Goal: Task Accomplishment & Management: Manage account settings

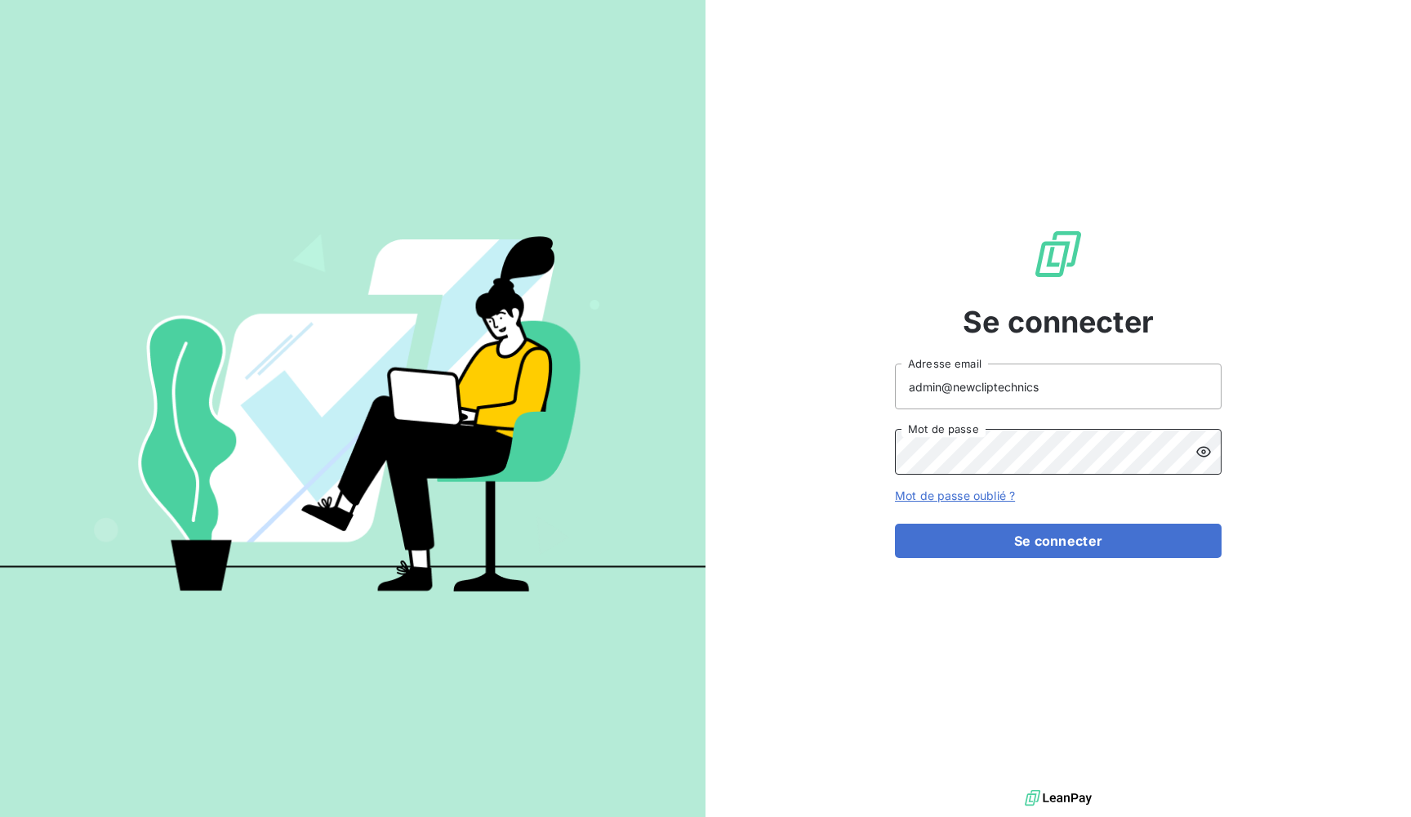
click at [1059, 541] on button "Se connecter" at bounding box center [1058, 541] width 327 height 34
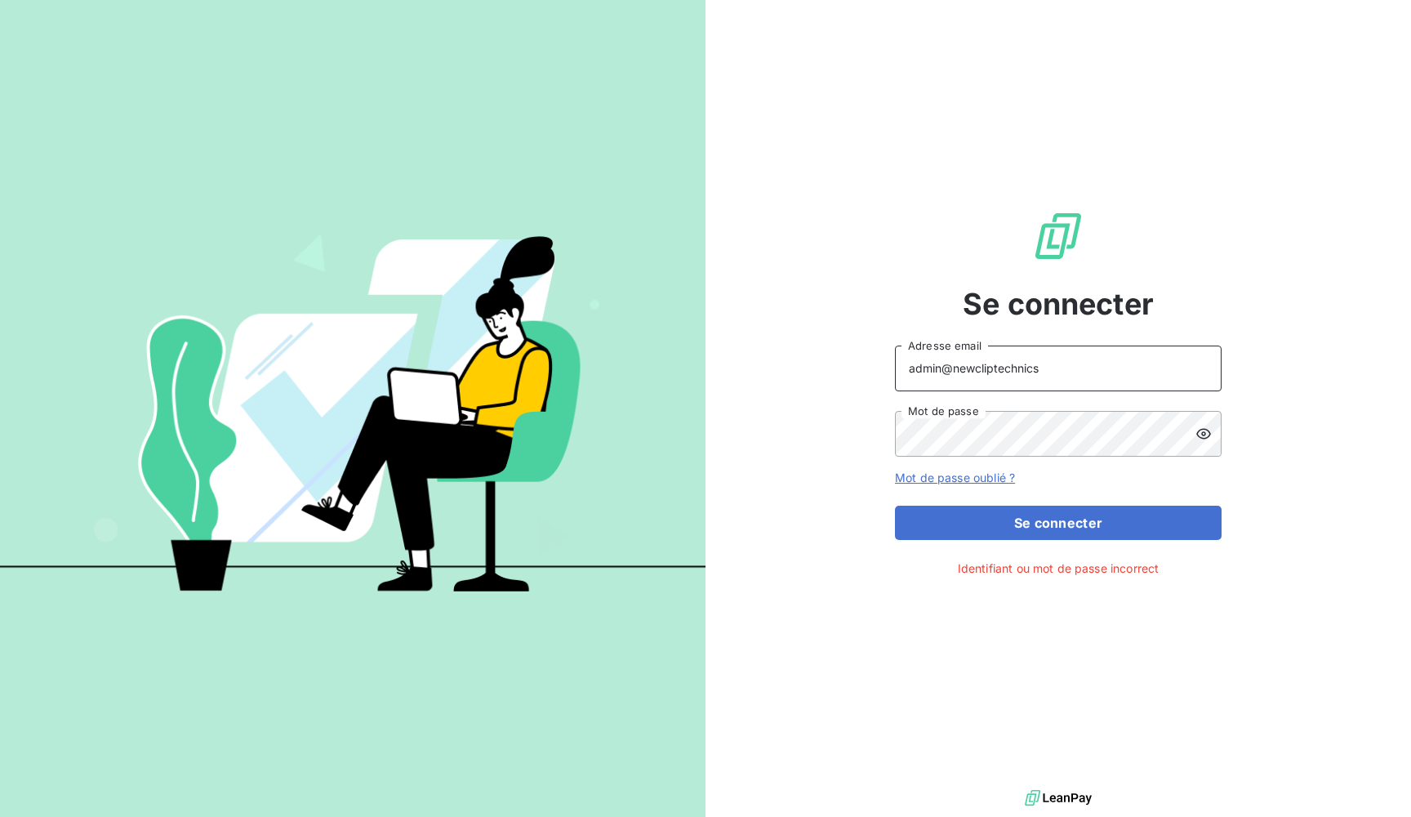
click at [1006, 365] on input "admin@newcliptechnics" at bounding box center [1058, 368] width 327 height 46
type input "admin@kiloutou"
click at [929, 323] on div "Se connecter admin@kiloutou Adresse email Mot de passe Mot de passe oublié ? Se…" at bounding box center [1058, 393] width 327 height 786
click at [1059, 522] on button "Se connecter" at bounding box center [1058, 523] width 327 height 34
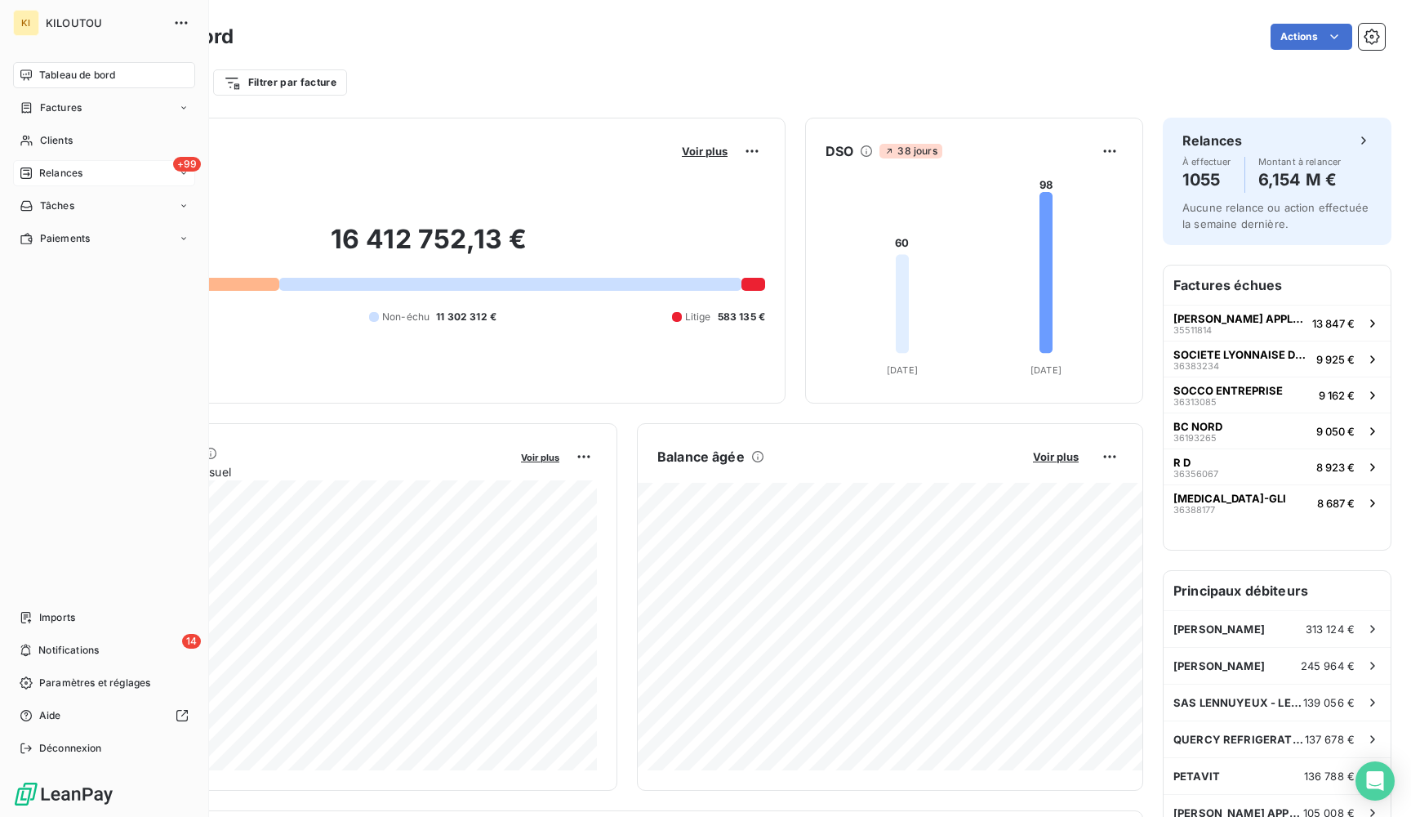
click at [42, 178] on span "Relances" at bounding box center [60, 173] width 43 height 15
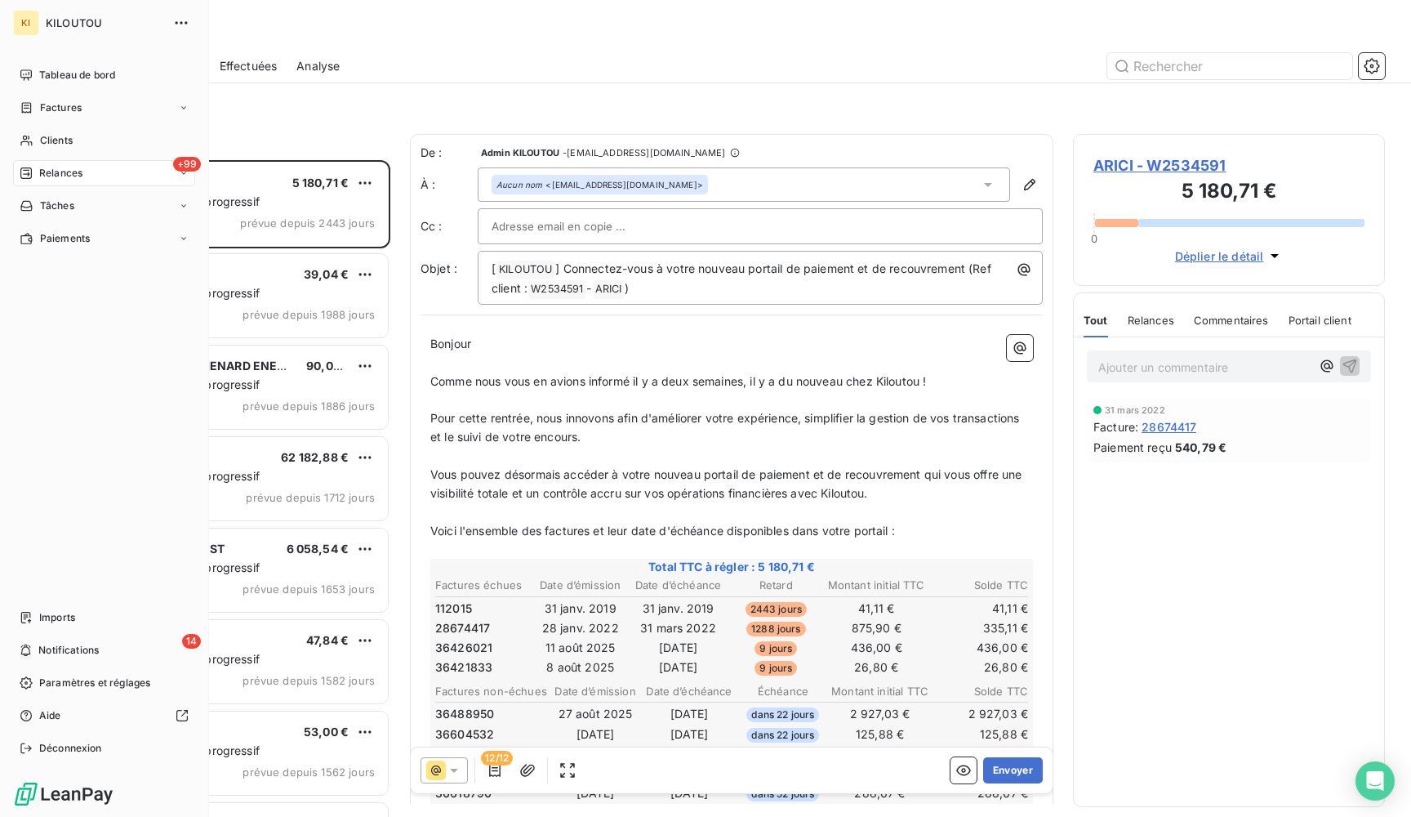
scroll to position [657, 312]
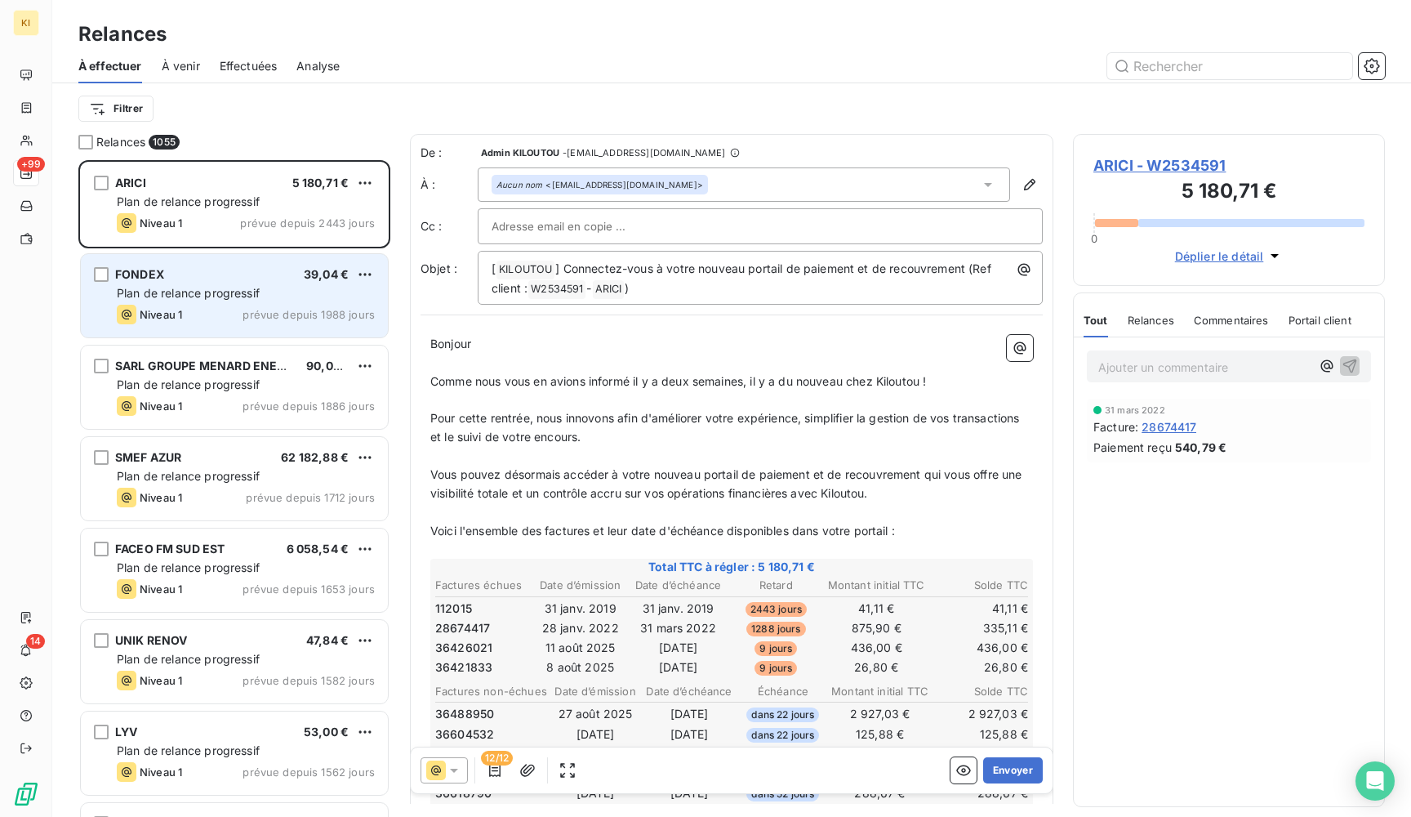
click at [301, 295] on div "Plan de relance progressif" at bounding box center [246, 293] width 258 height 16
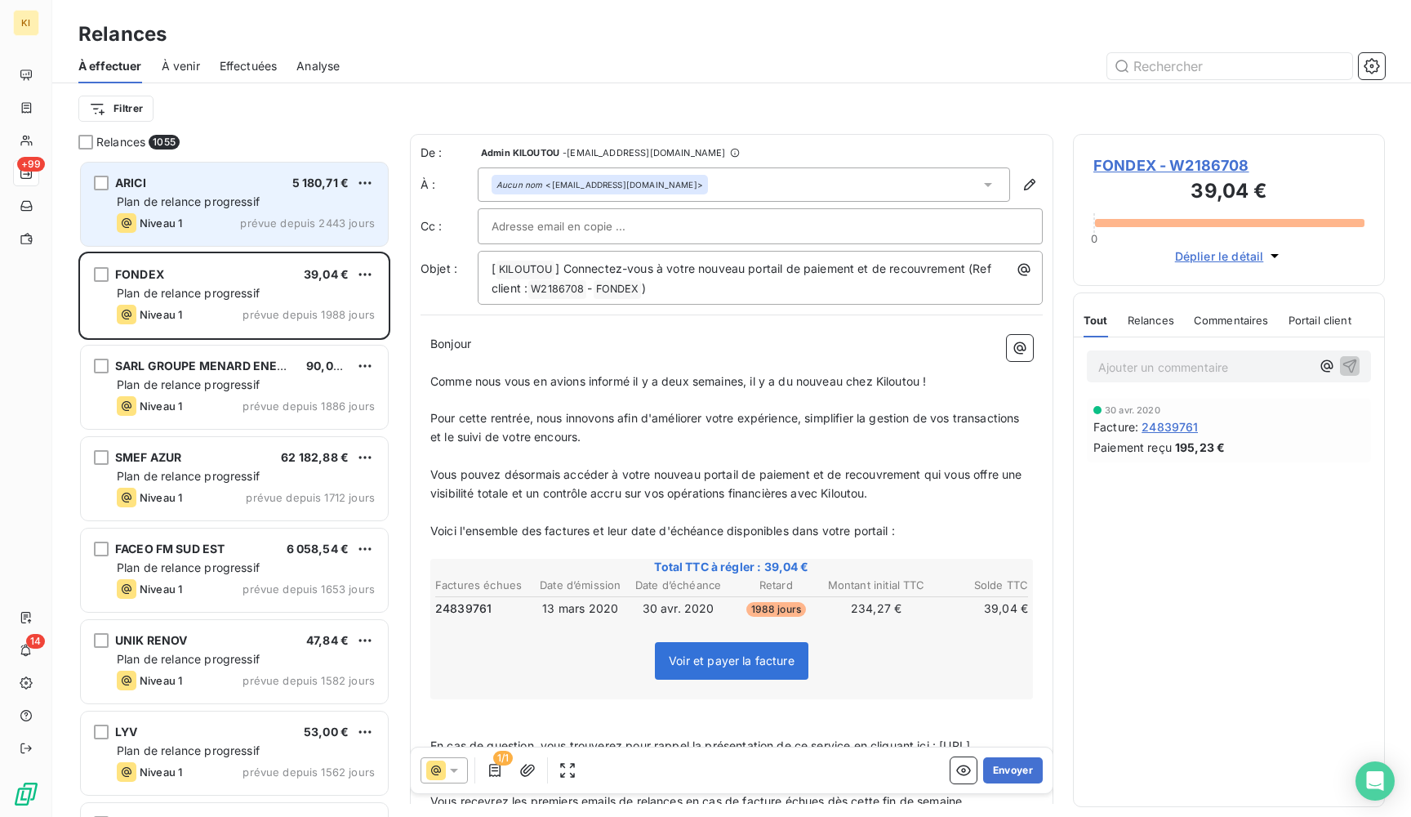
click at [313, 189] on div "5 180,71 €" at bounding box center [320, 183] width 57 height 16
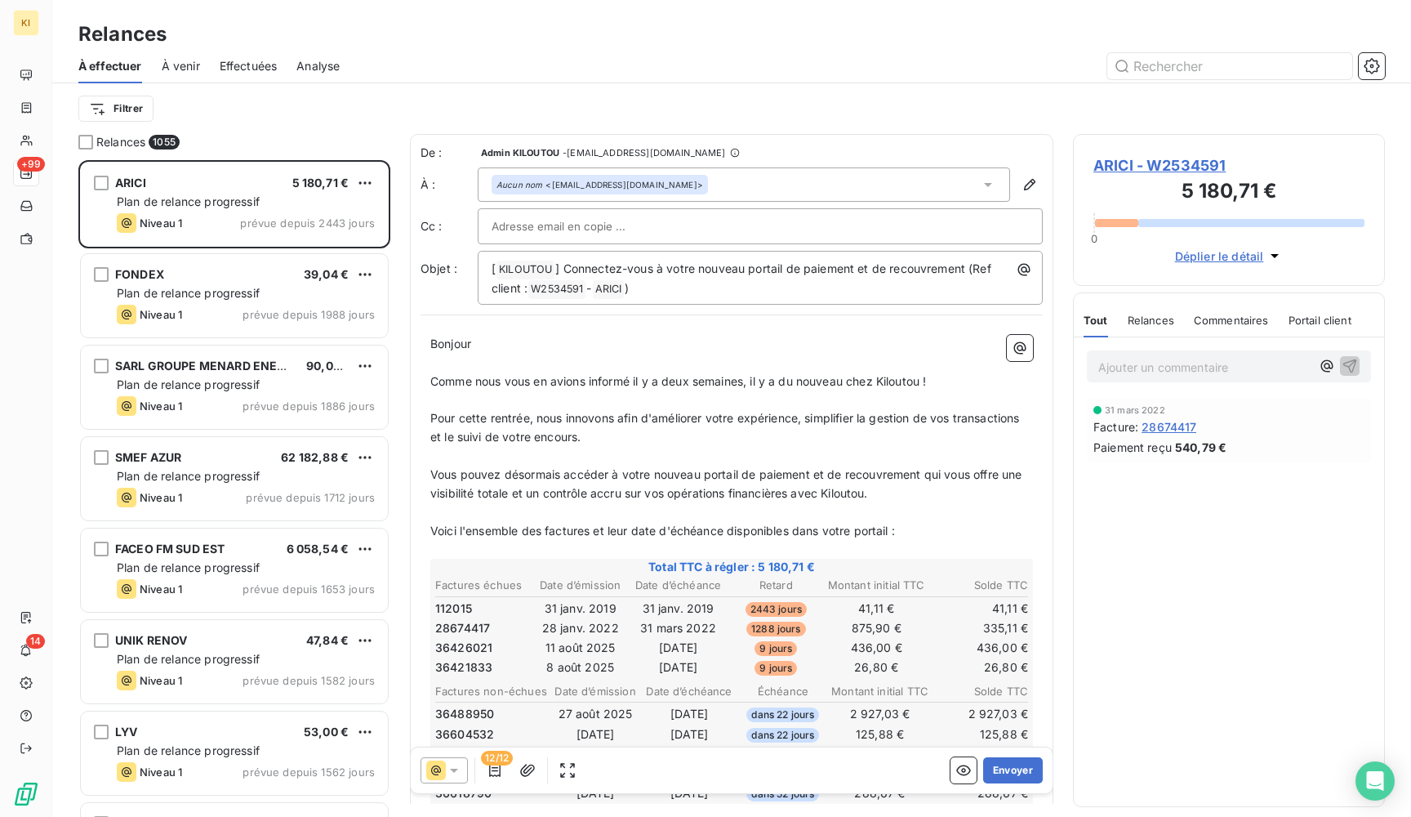
click at [185, 65] on span "À venir" at bounding box center [181, 66] width 38 height 16
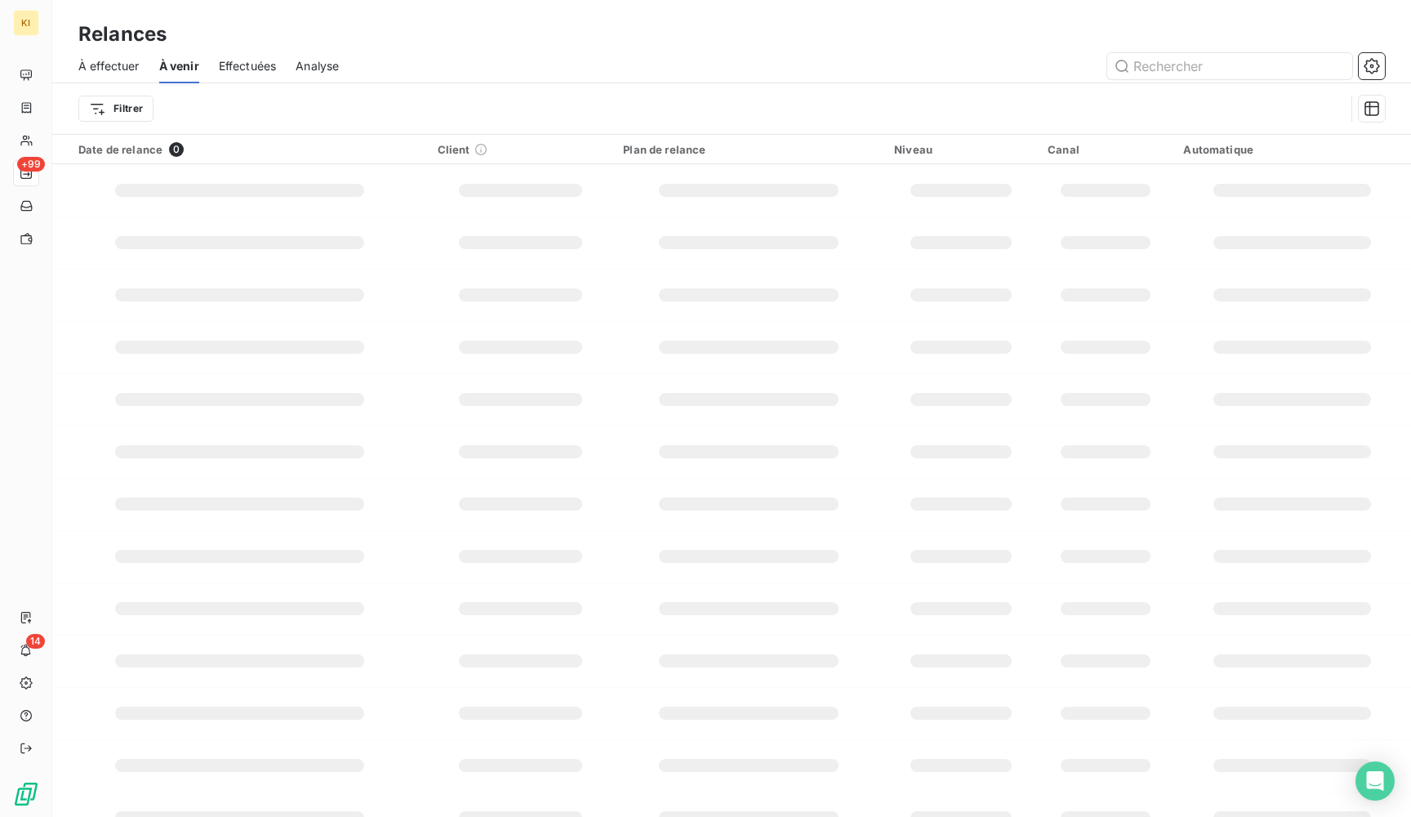
click at [117, 68] on span "À effectuer" at bounding box center [108, 66] width 61 height 16
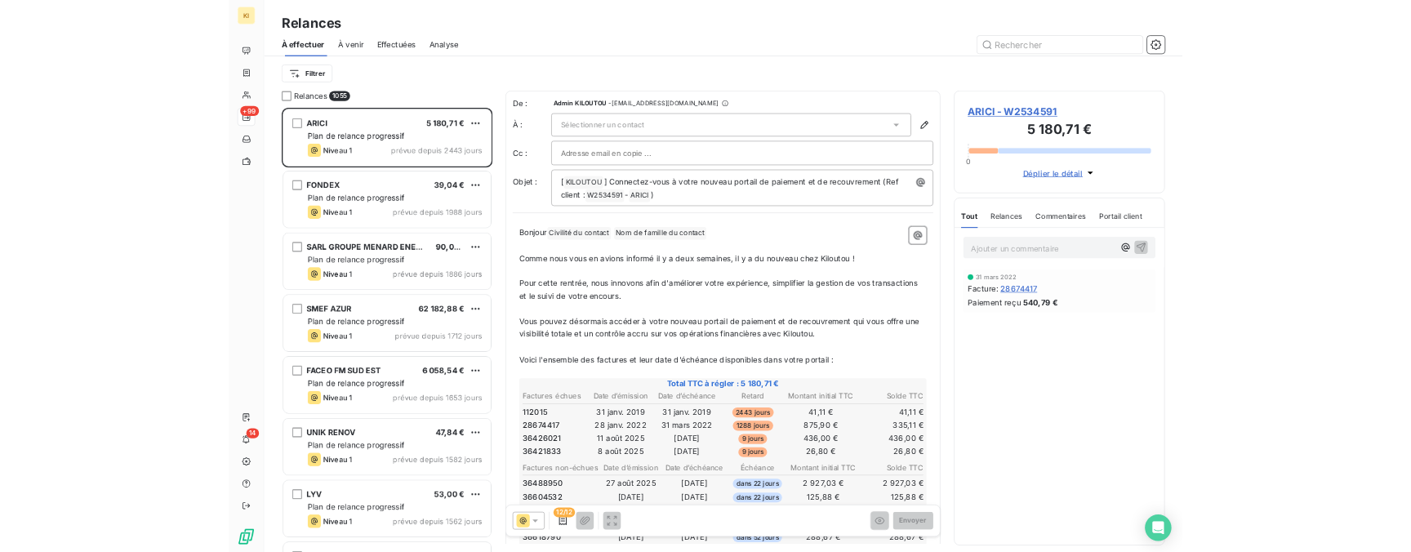
scroll to position [657, 312]
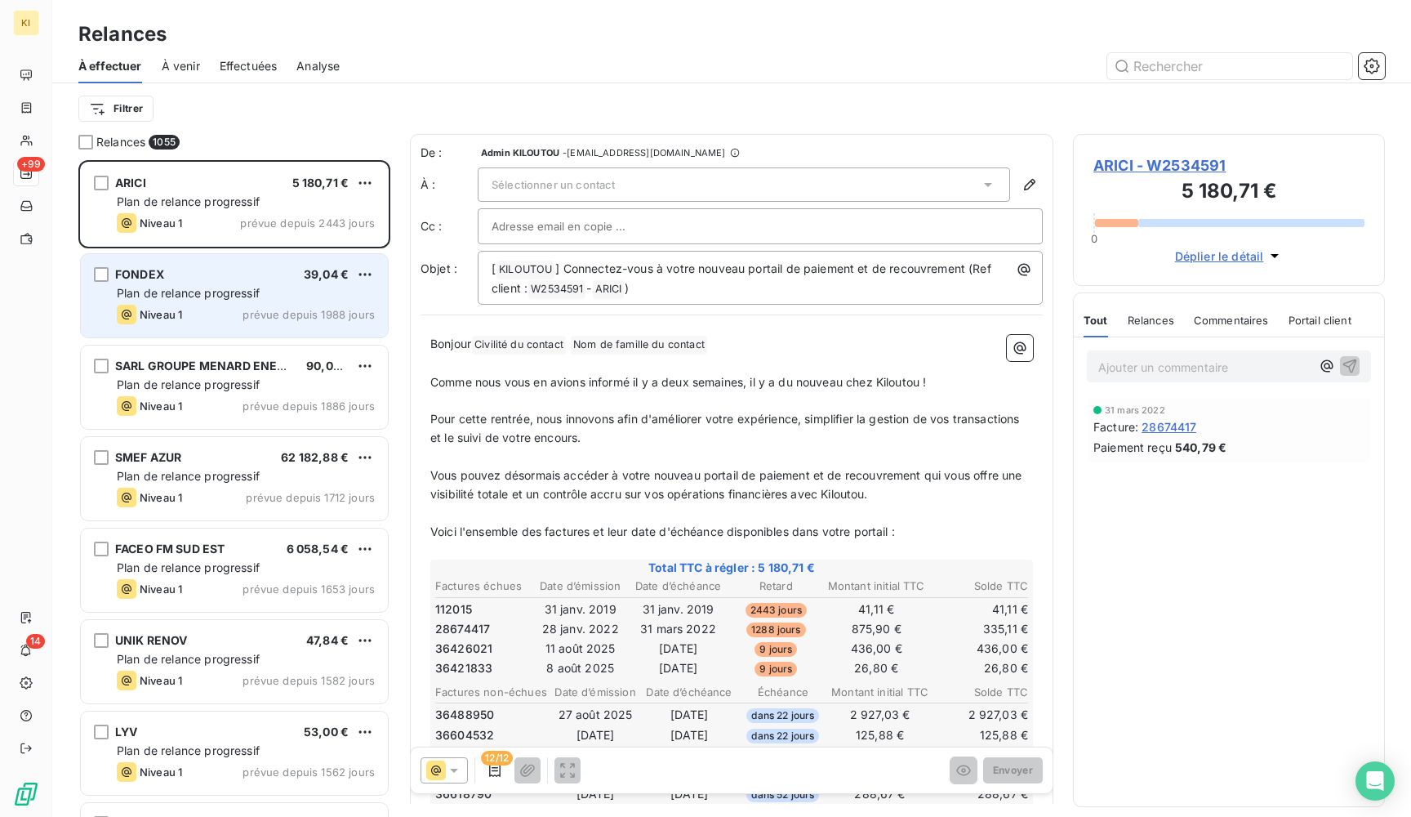
click at [248, 317] on span "prévue depuis 1988 jours" at bounding box center [309, 314] width 132 height 13
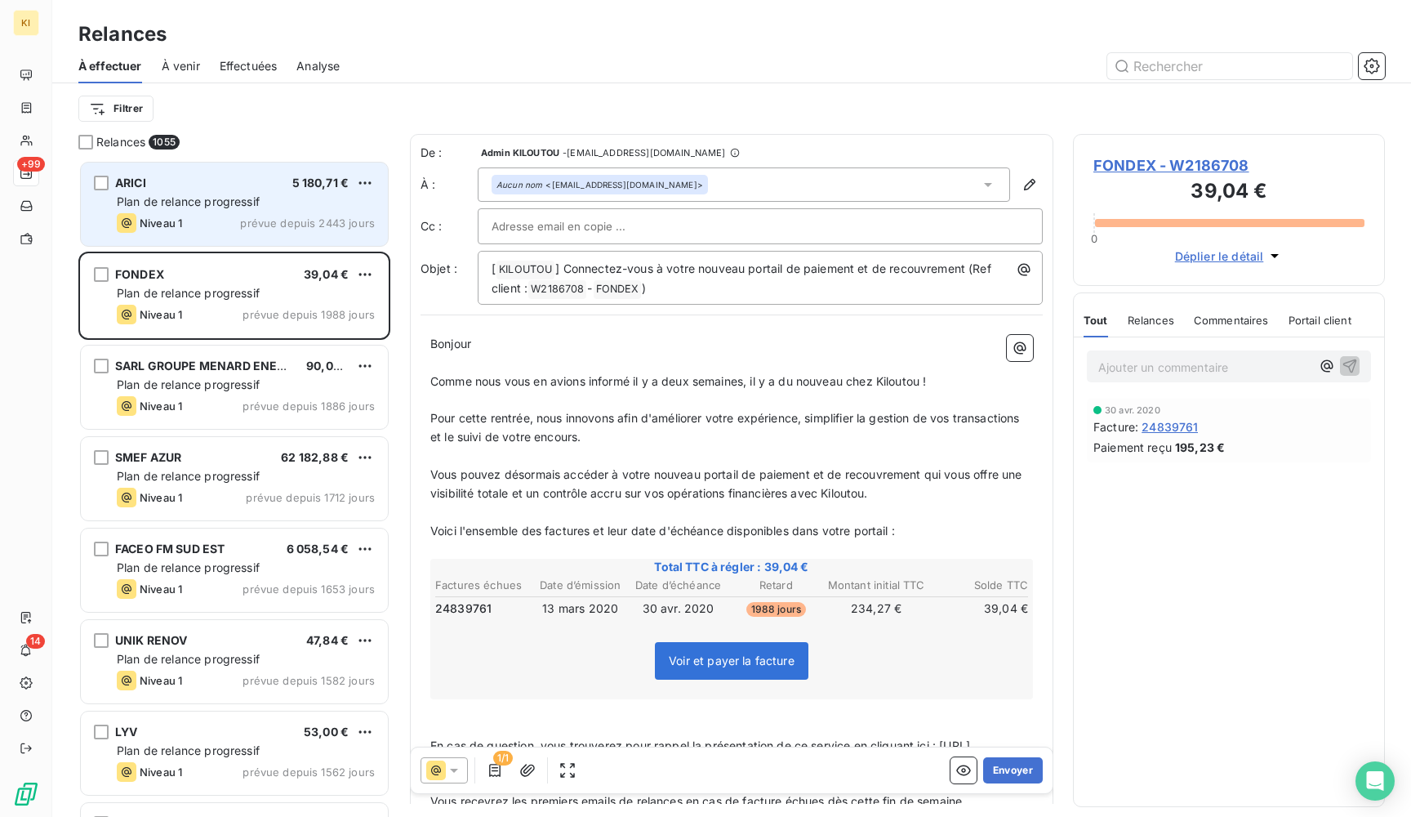
click at [305, 220] on span "prévue depuis 2443 jours" at bounding box center [307, 222] width 135 height 13
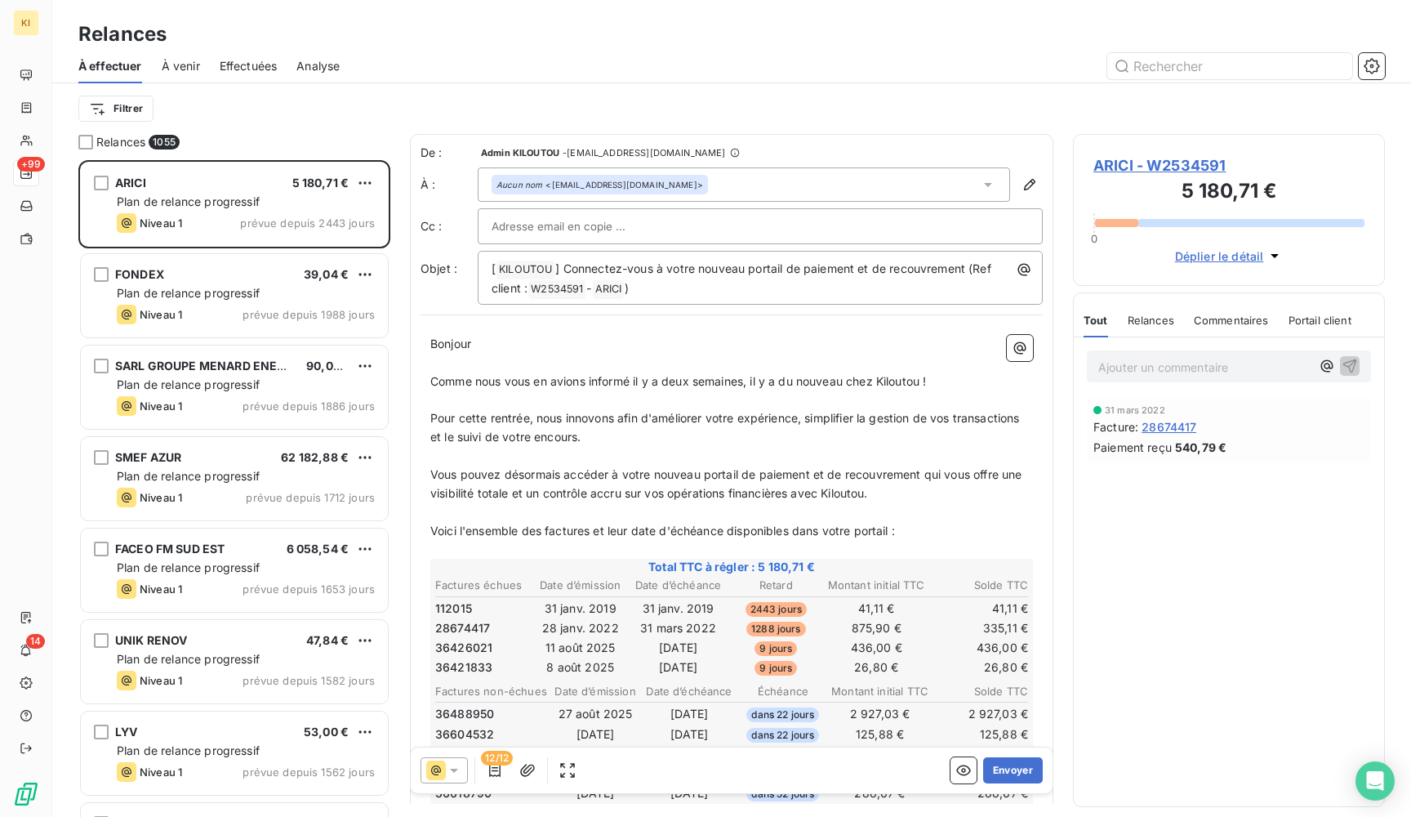
click at [189, 65] on span "À venir" at bounding box center [181, 66] width 38 height 16
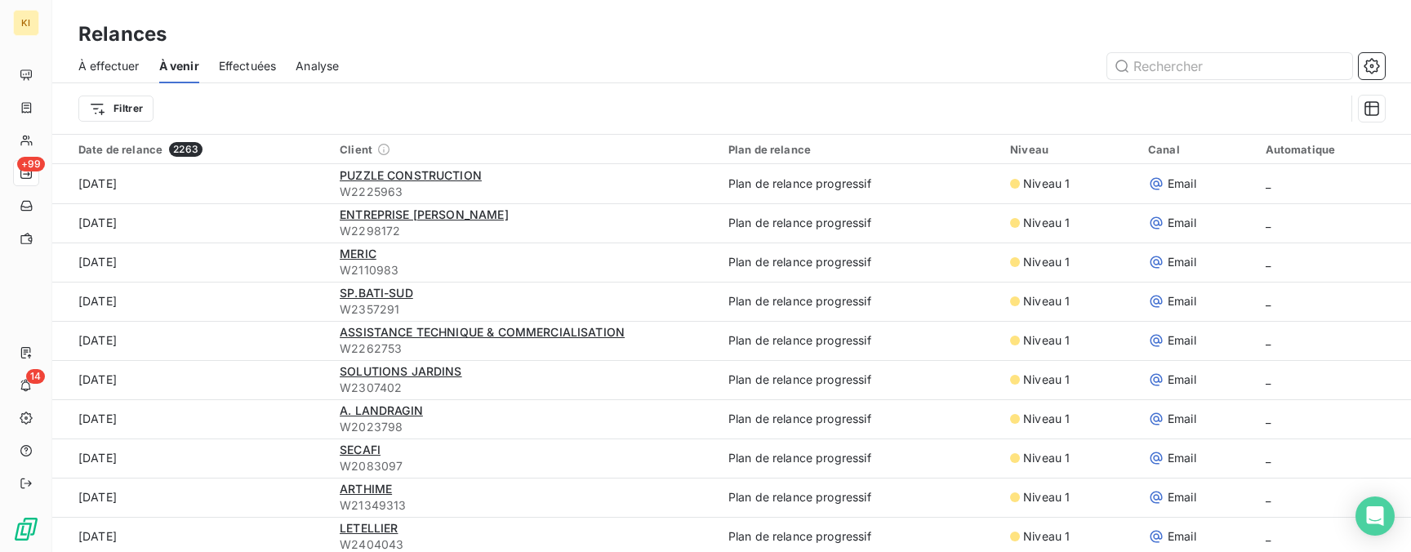
click at [99, 65] on span "À effectuer" at bounding box center [108, 66] width 61 height 16
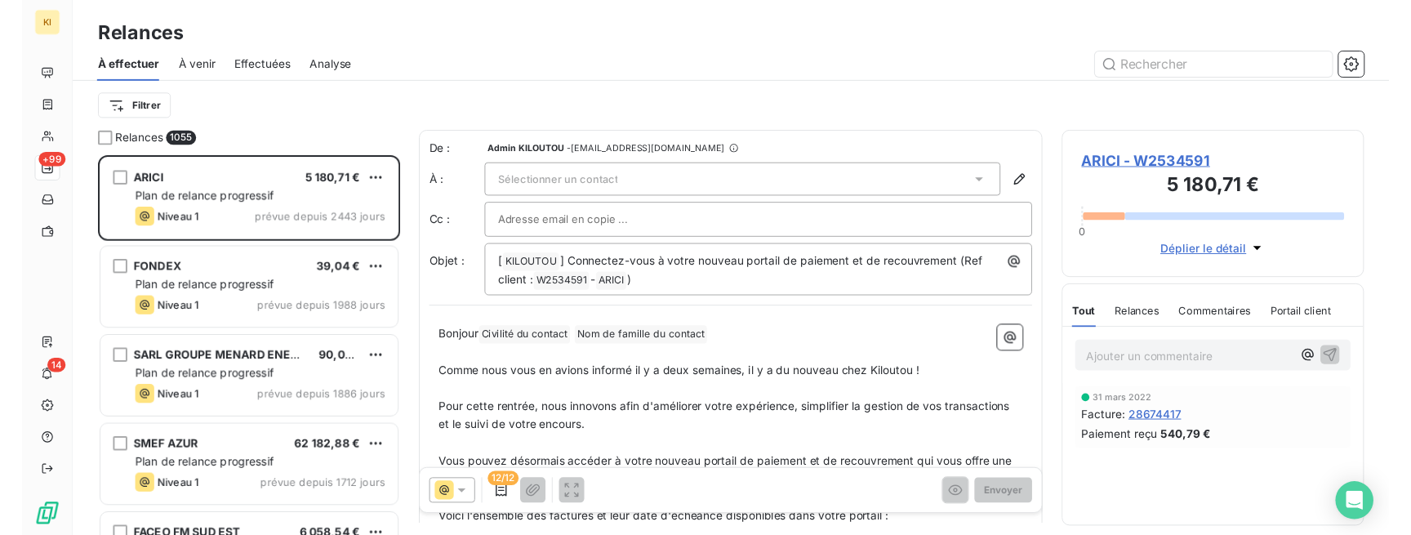
scroll to position [392, 312]
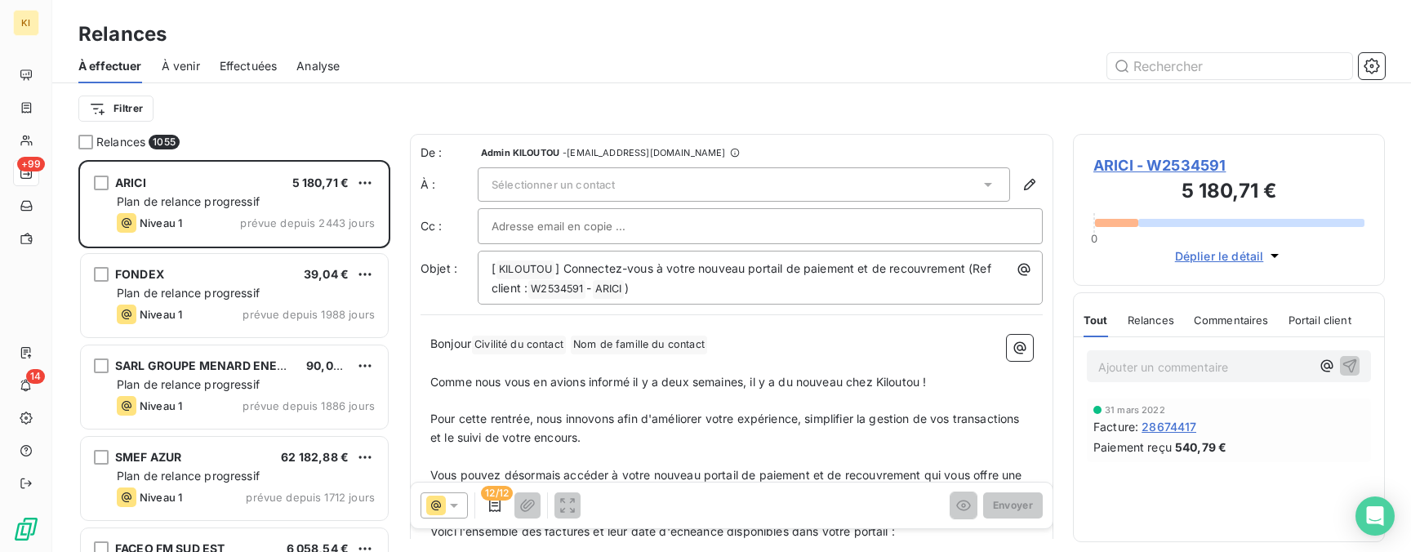
drag, startPoint x: 405, startPoint y: 551, endPoint x: 420, endPoint y: 479, distance: 74.2
click at [420, 478] on div "Relances 1055 ARICI 5 180,71 € Plan de relance progressif Niveau 1 prévue depui…" at bounding box center [731, 343] width 1359 height 418
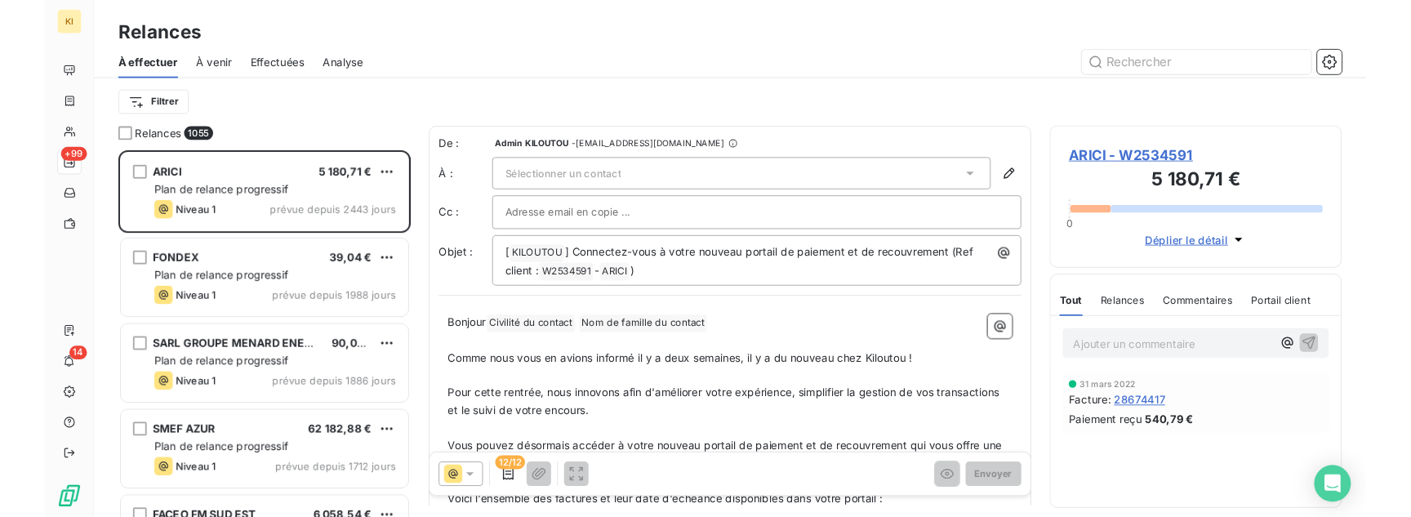
scroll to position [357, 312]
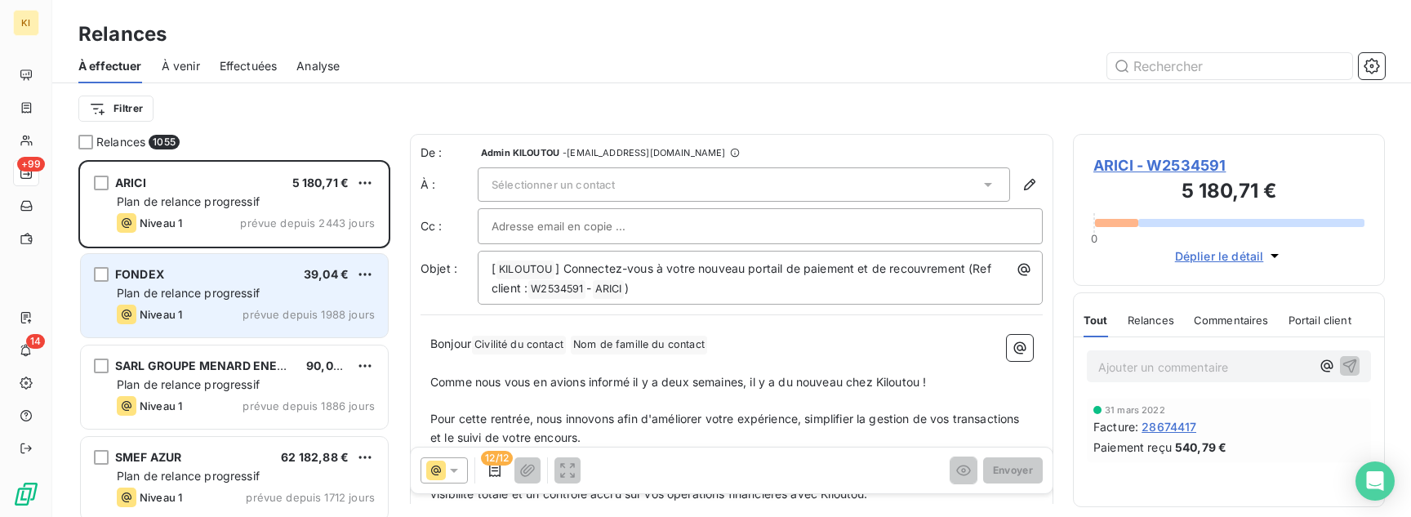
click at [310, 293] on div "Plan de relance progressif" at bounding box center [246, 293] width 258 height 16
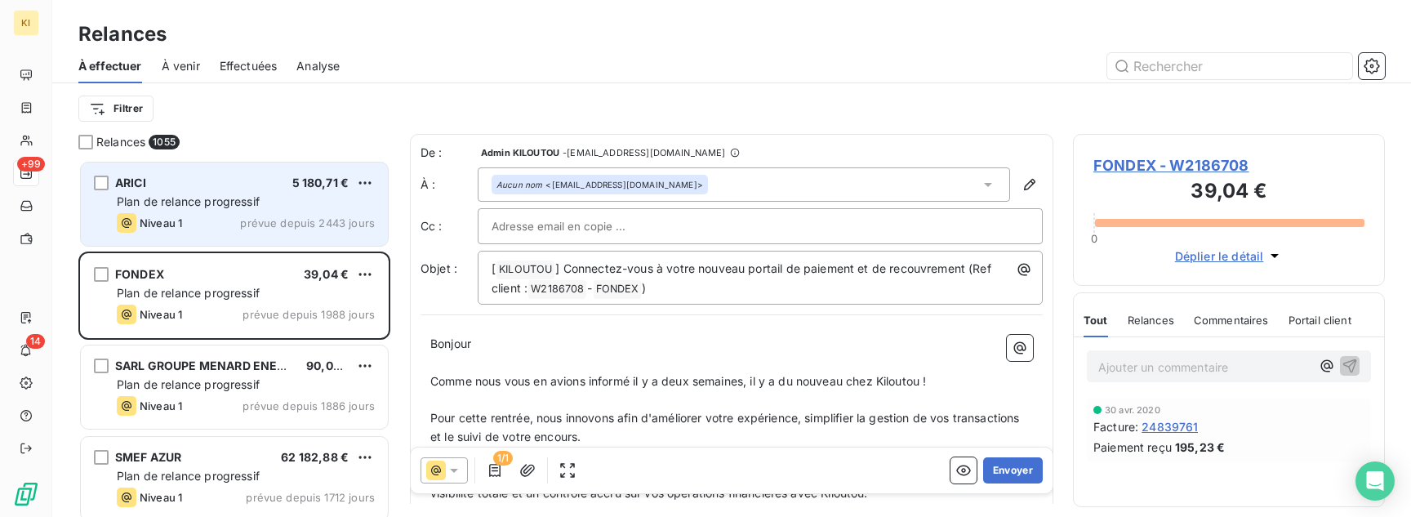
click at [237, 221] on div "Niveau 1 prévue depuis 2443 jours" at bounding box center [246, 223] width 258 height 20
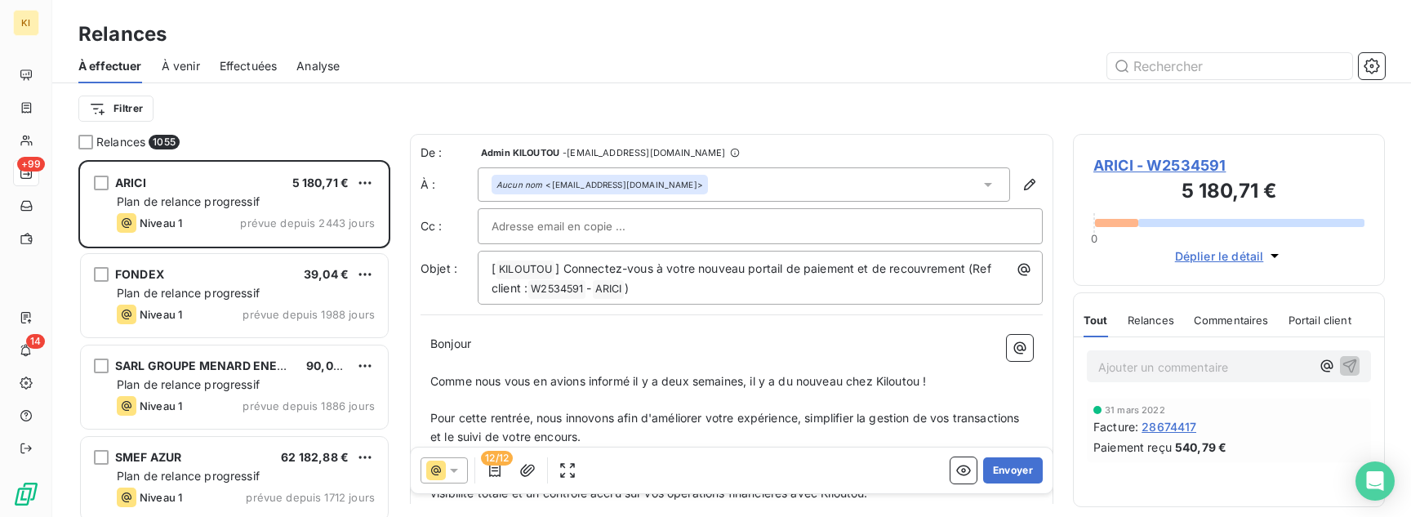
click at [186, 64] on span "À venir" at bounding box center [181, 66] width 38 height 16
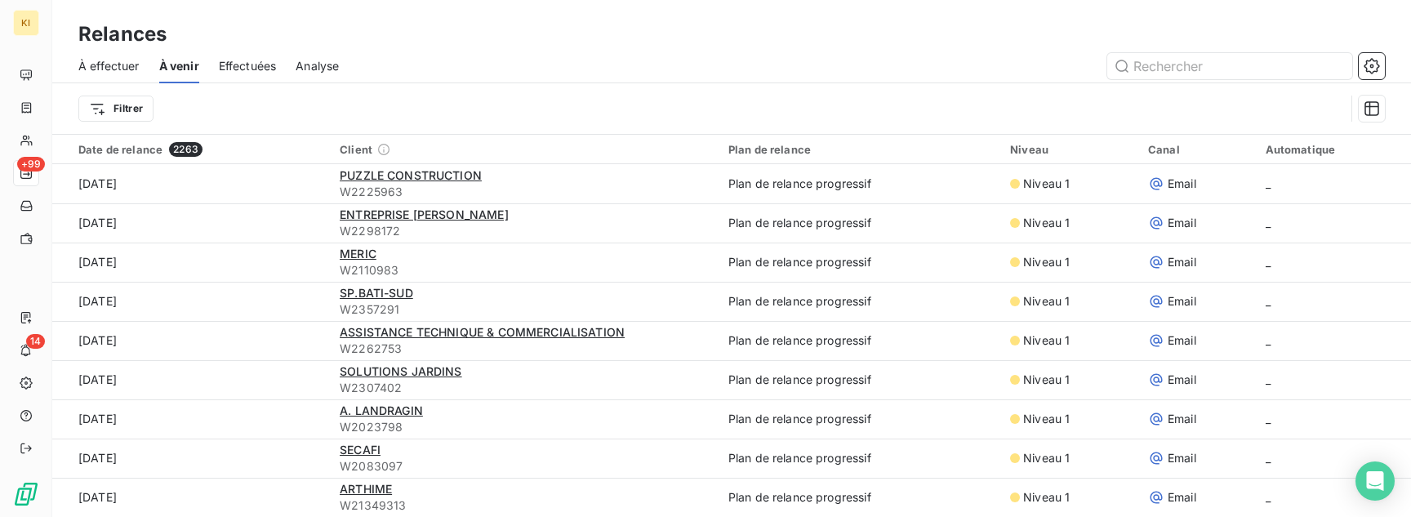
click at [121, 64] on span "À effectuer" at bounding box center [108, 66] width 61 height 16
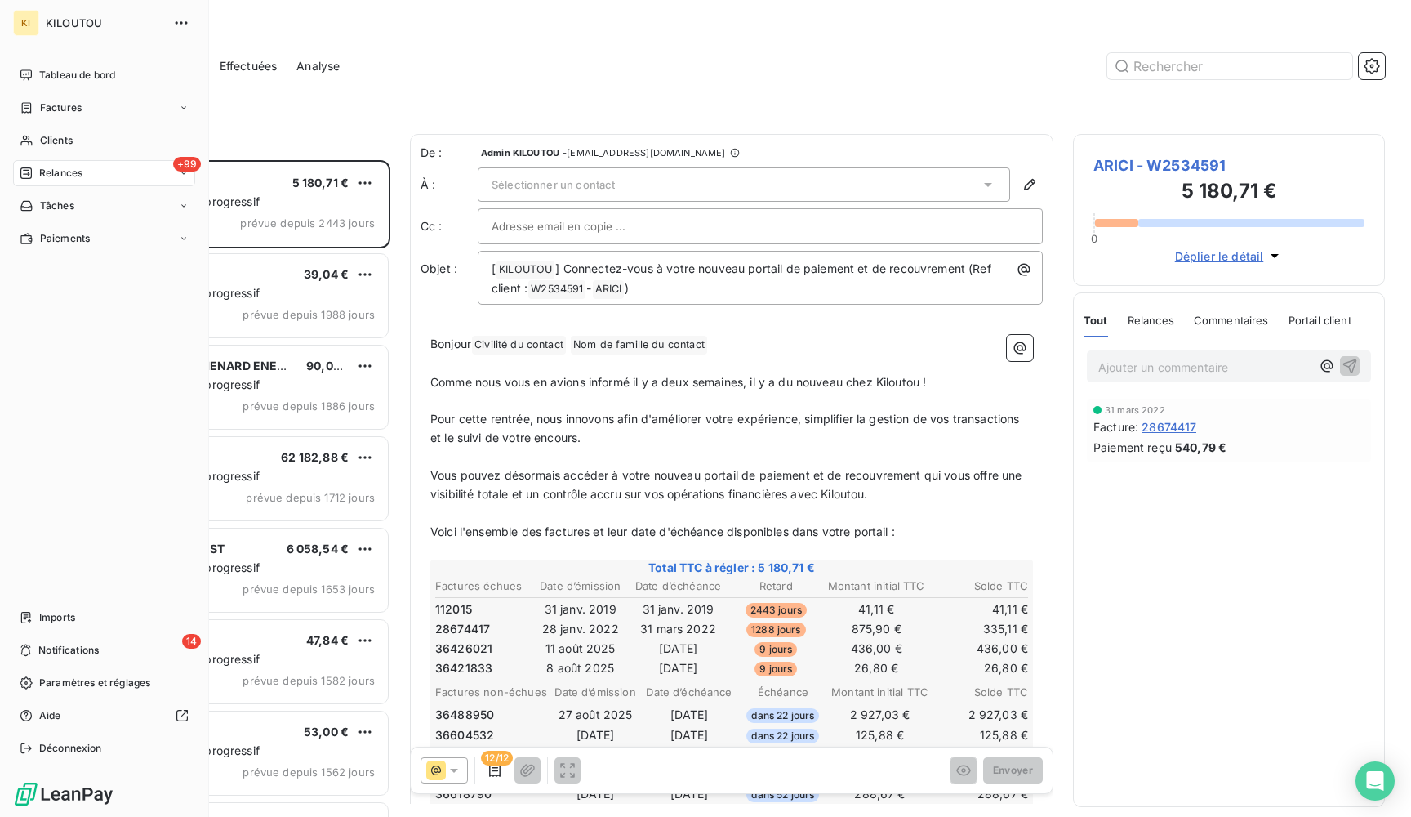
scroll to position [657, 312]
